Goal: Check status: Check status

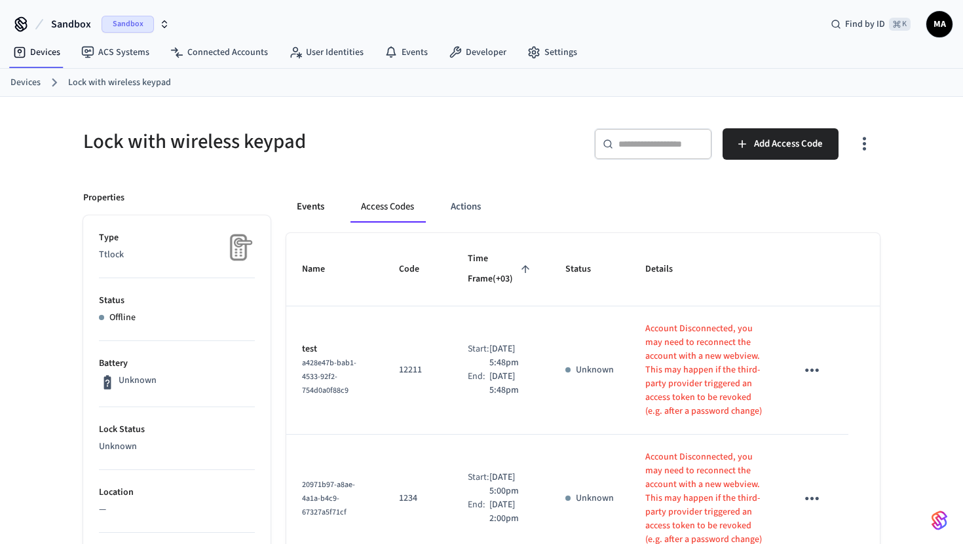
click at [326, 202] on button "Events" at bounding box center [310, 206] width 48 height 31
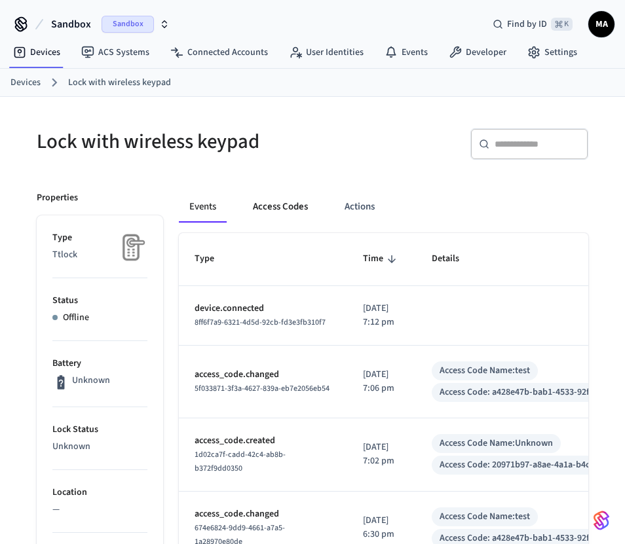
click at [289, 202] on button "Access Codes" at bounding box center [280, 206] width 76 height 31
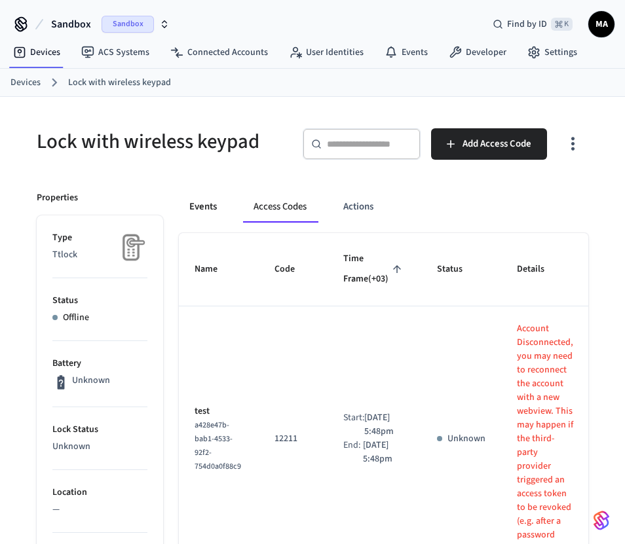
click at [193, 205] on button "Events" at bounding box center [203, 206] width 48 height 31
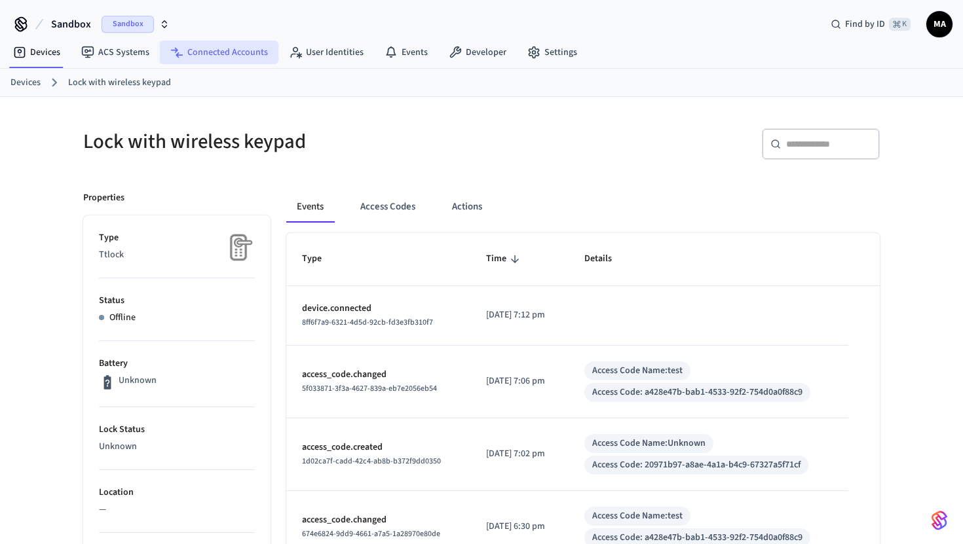
click at [204, 62] on link "Connected Accounts" at bounding box center [219, 53] width 119 height 24
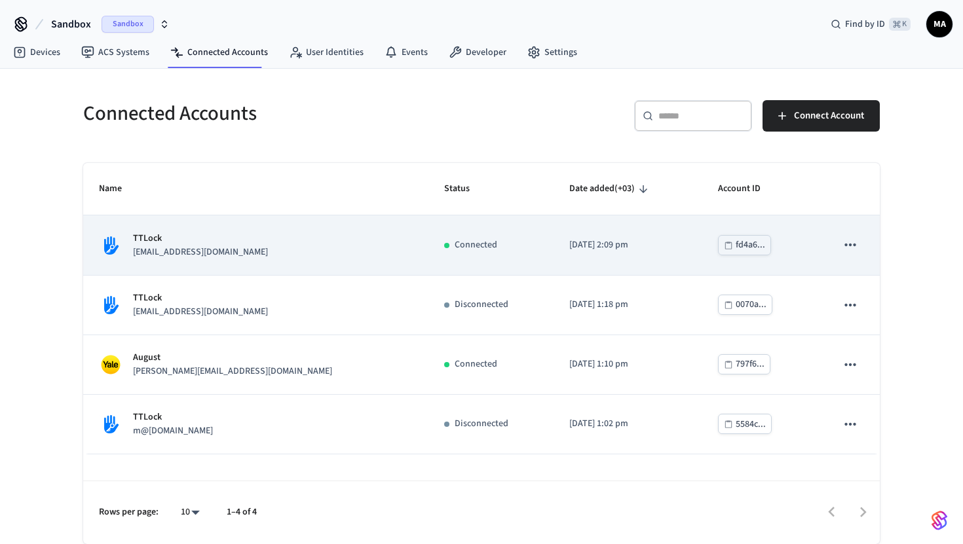
click at [301, 253] on div "TTLock [EMAIL_ADDRESS][DOMAIN_NAME]" at bounding box center [256, 246] width 314 height 28
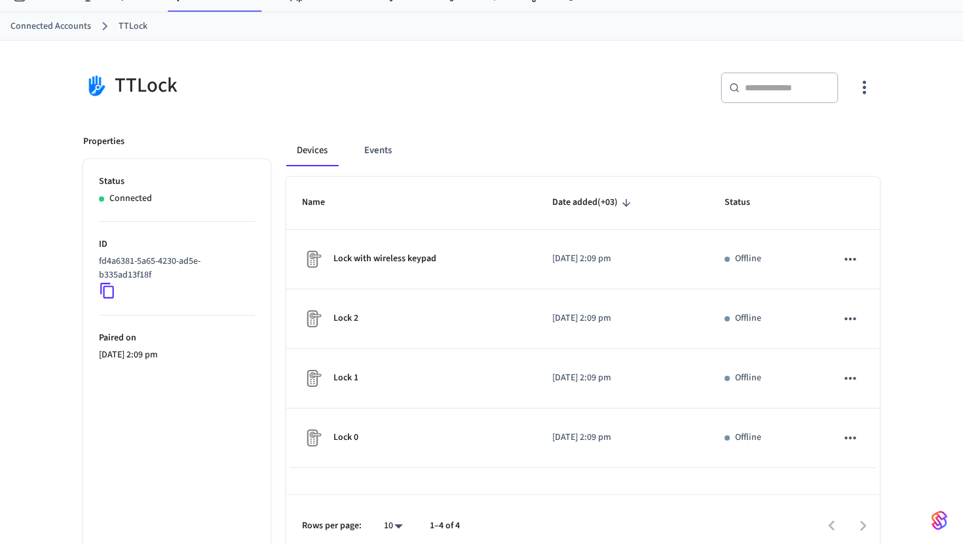
scroll to position [70, 0]
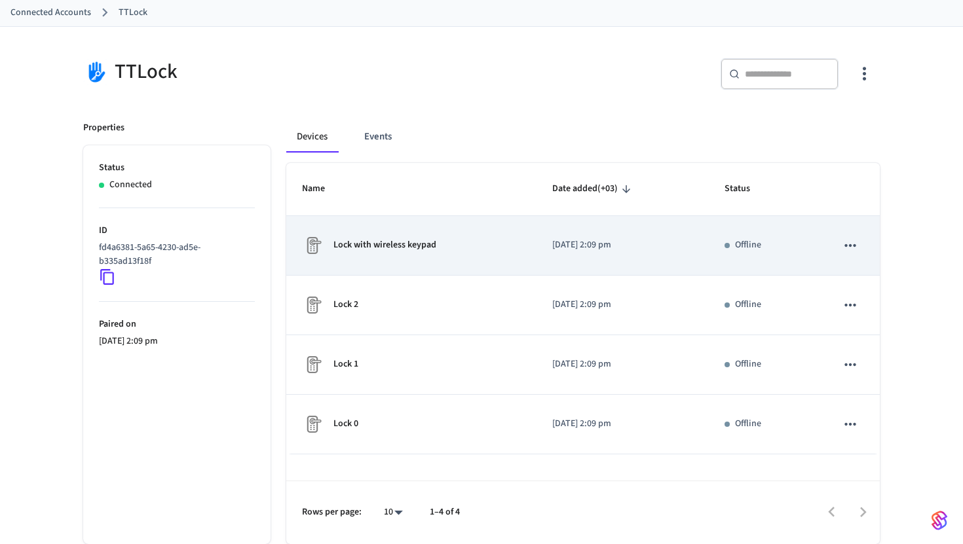
click at [853, 247] on icon "sticky table" at bounding box center [850, 245] width 17 height 17
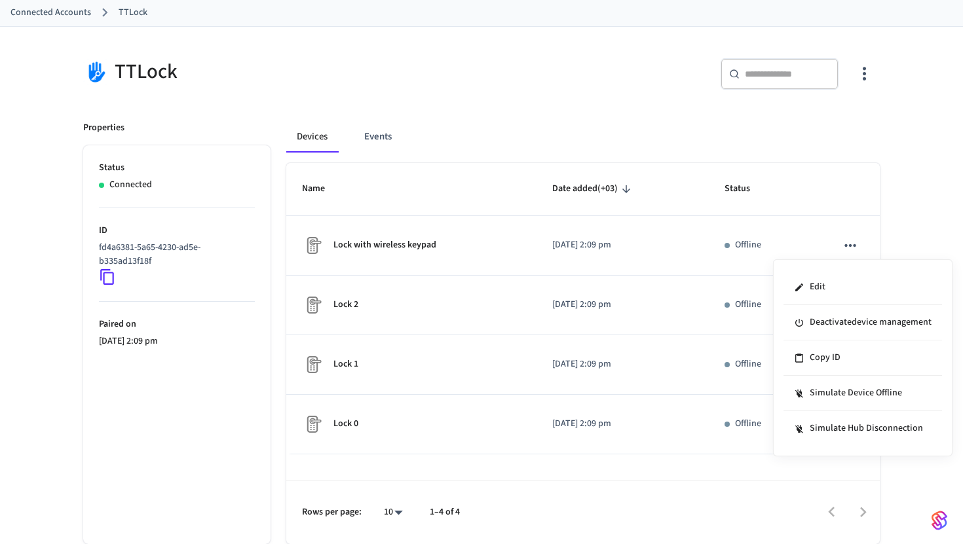
click at [897, 219] on div at bounding box center [481, 272] width 963 height 544
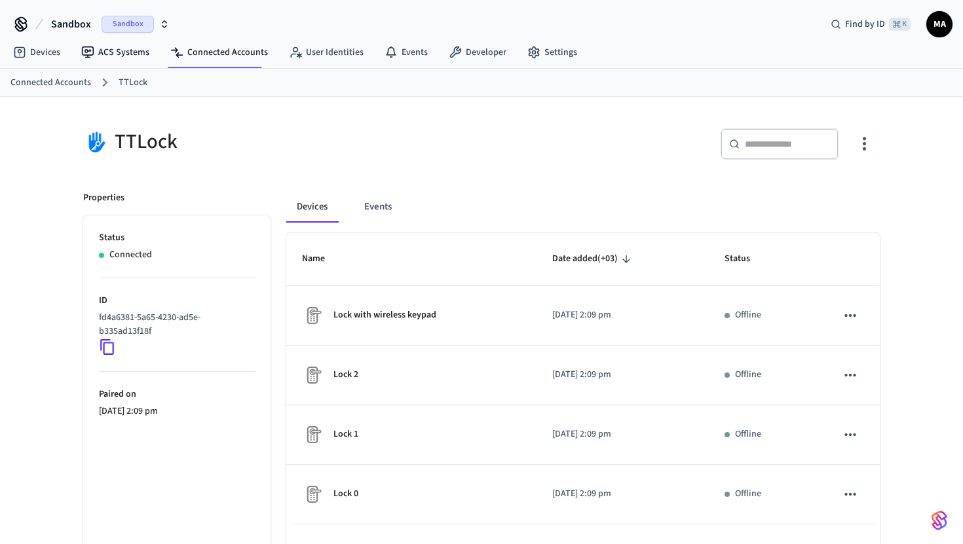
scroll to position [18, 0]
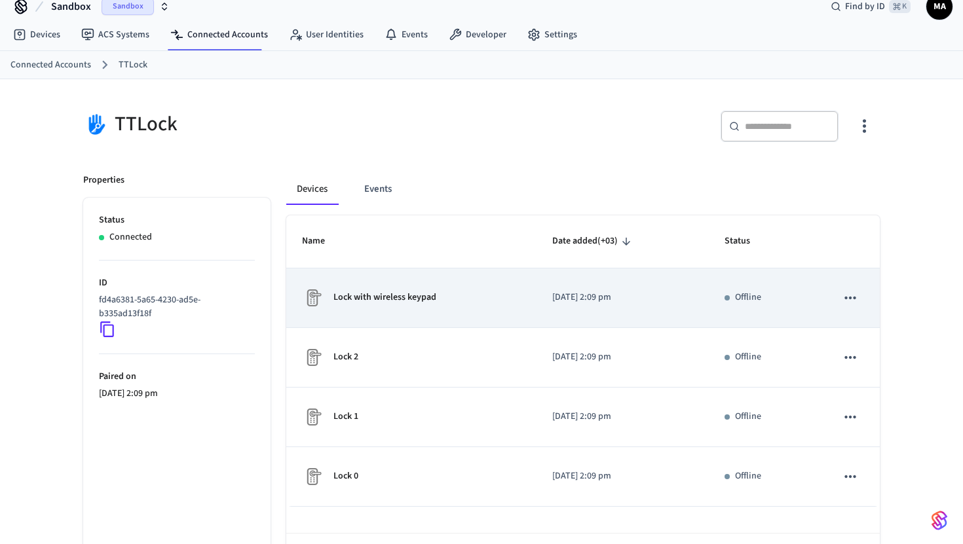
click at [747, 289] on td "Offline" at bounding box center [765, 299] width 112 height 60
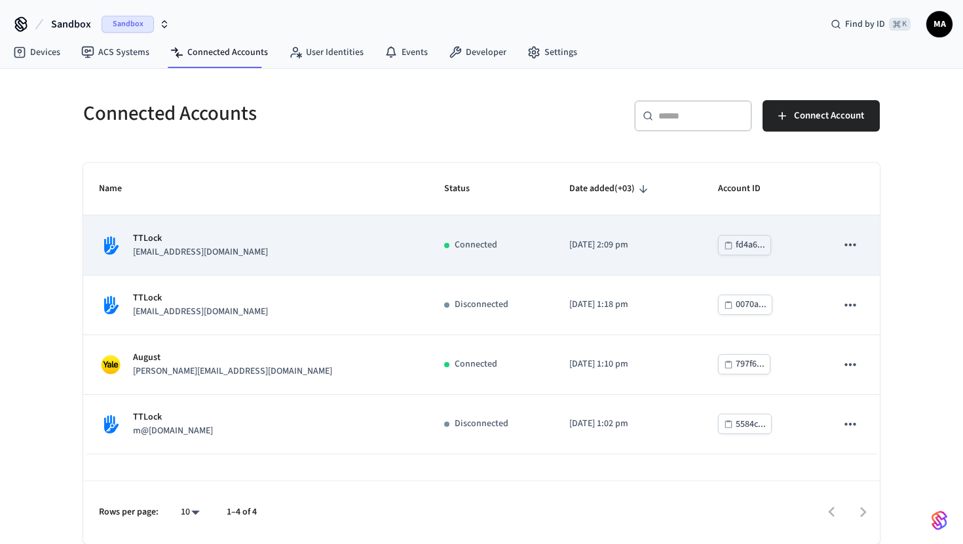
click at [282, 256] on div "TTLock mmmm@example.com" at bounding box center [256, 246] width 314 height 28
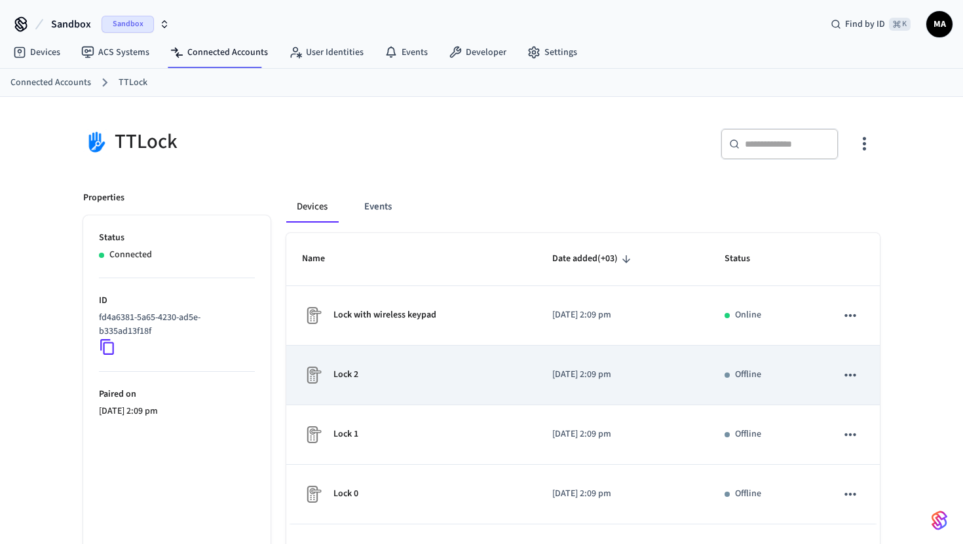
scroll to position [70, 0]
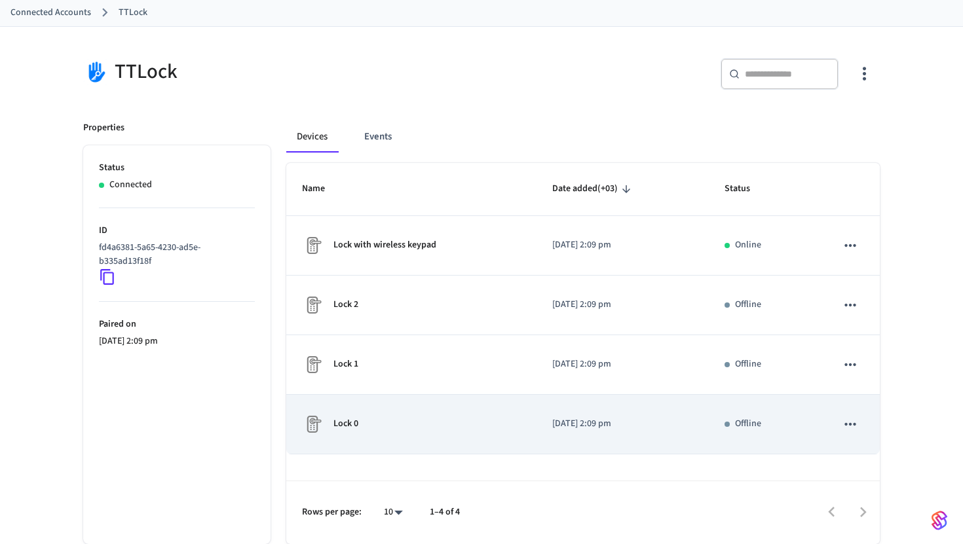
click at [504, 416] on div "Lock 0" at bounding box center [411, 424] width 219 height 21
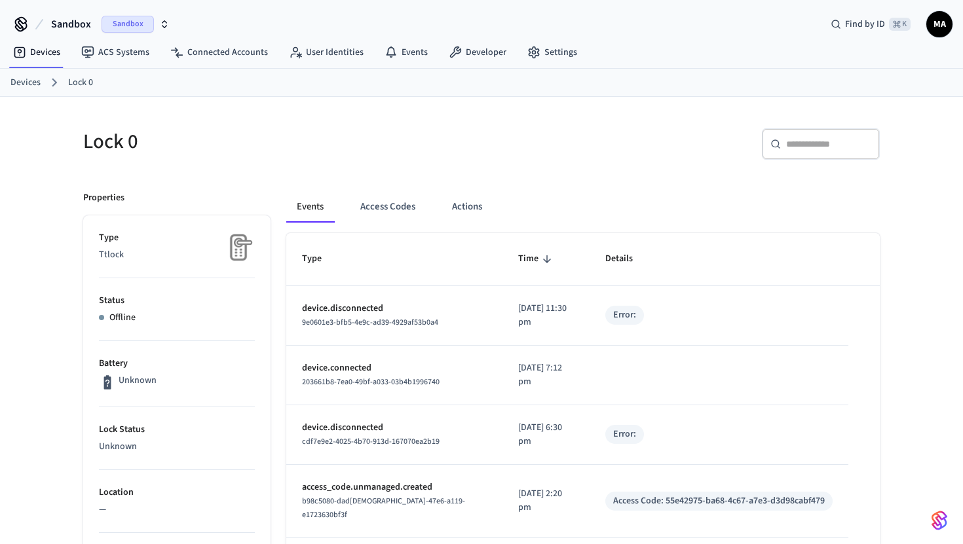
scroll to position [70, 0]
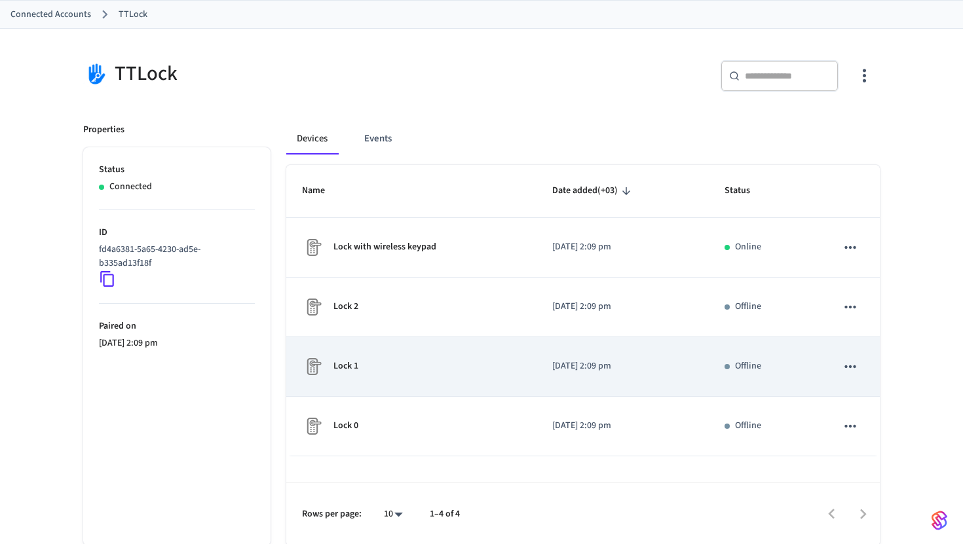
scroll to position [70, 0]
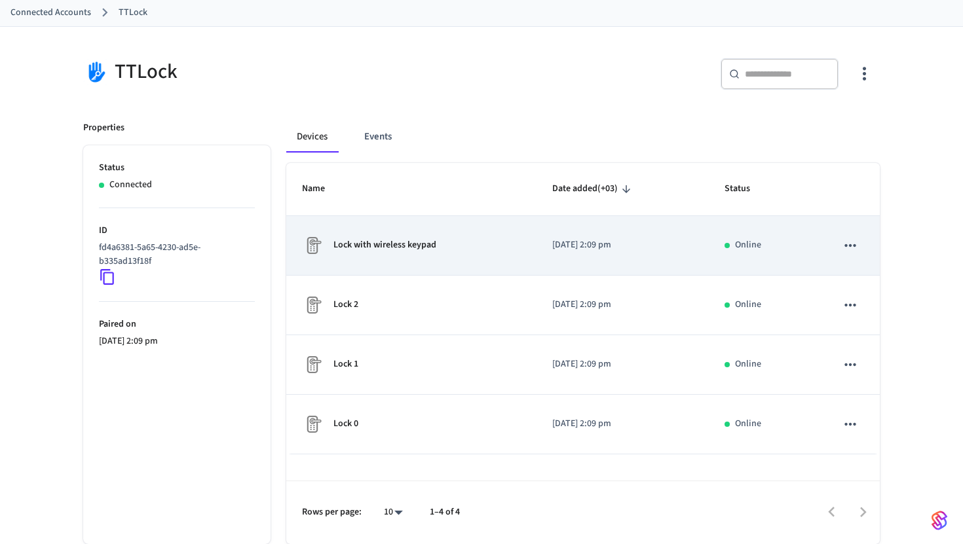
click at [485, 247] on div "Lock with wireless keypad" at bounding box center [411, 245] width 219 height 21
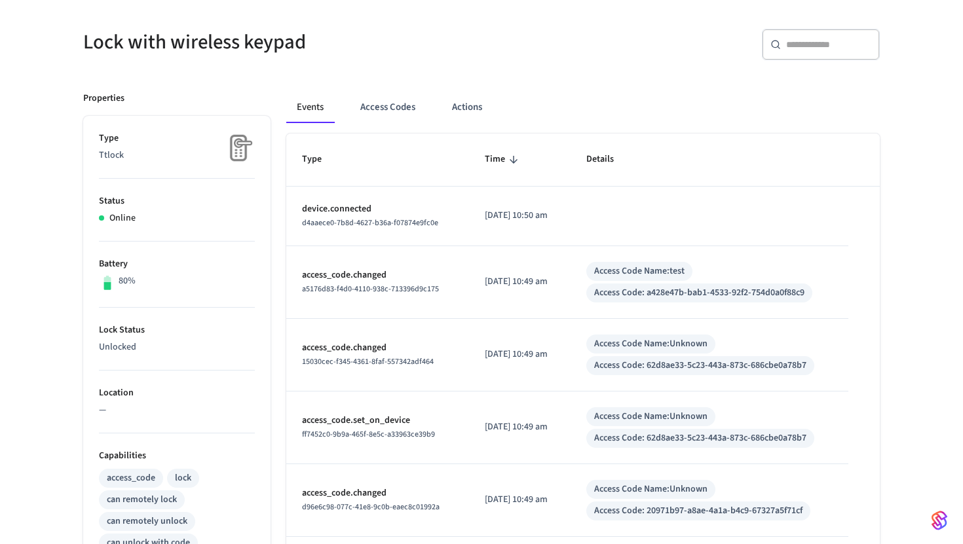
scroll to position [165, 0]
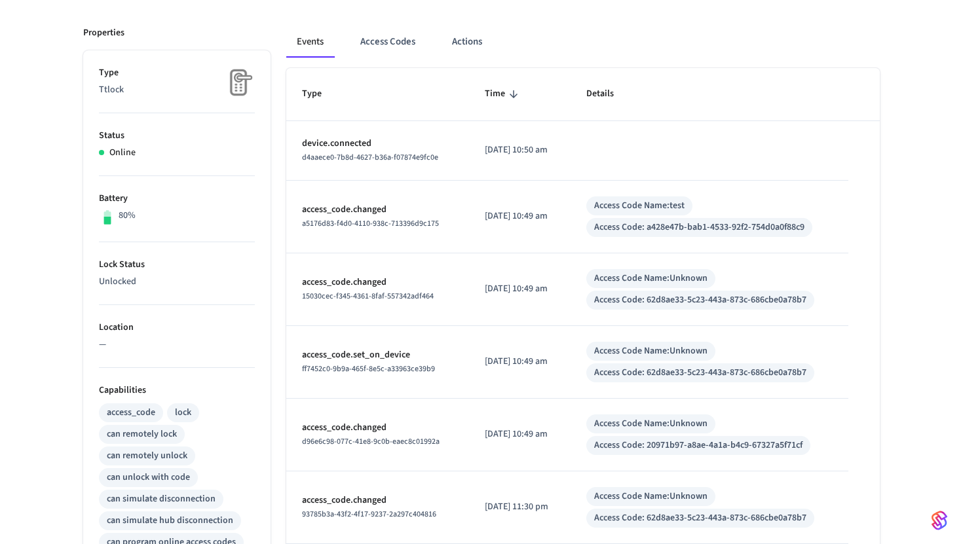
click at [425, 214] on p "access_code.changed" at bounding box center [377, 210] width 151 height 14
click at [665, 204] on div "Access Code Name: test" at bounding box center [639, 206] width 90 height 14
click at [635, 229] on div "Access Code: a428e47b-bab1-4533-92f2-754d0a0f88c9" at bounding box center [699, 228] width 210 height 14
click at [371, 134] on td "device.connected d4aaece0-7b8d-4627-b36a-f07874e9fc0e" at bounding box center [377, 151] width 183 height 60
click at [529, 138] on td "2025/08/25 at 10:50 am" at bounding box center [520, 151] width 102 height 60
